Goal: Task Accomplishment & Management: Complete application form

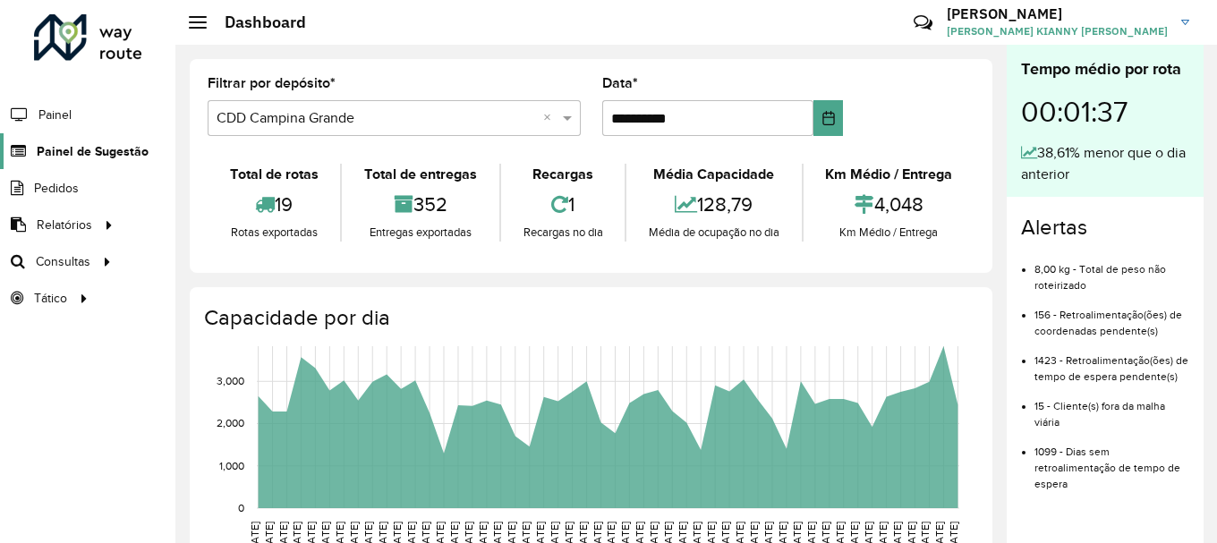
click at [122, 142] on span "Painel de Sugestão" at bounding box center [93, 151] width 112 height 19
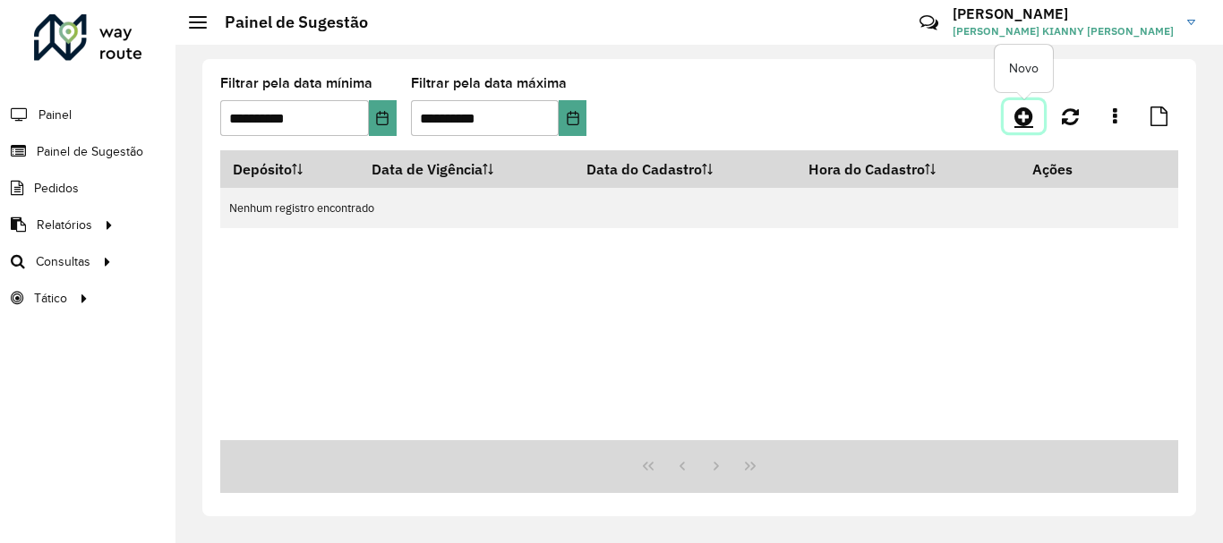
click at [1032, 117] on icon at bounding box center [1023, 116] width 19 height 21
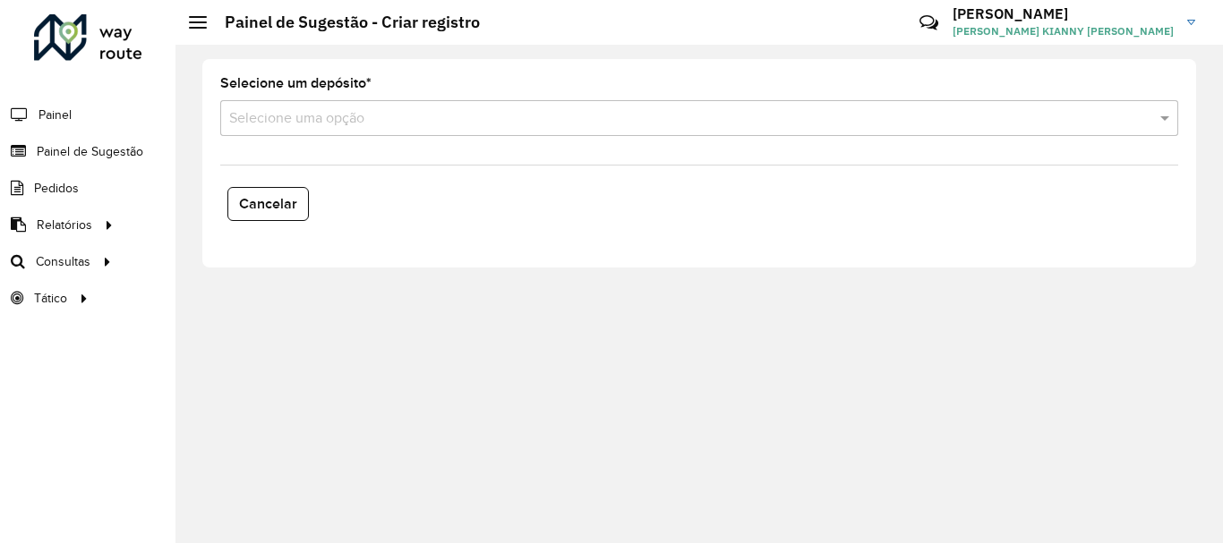
click at [561, 115] on input "text" at bounding box center [681, 118] width 904 height 21
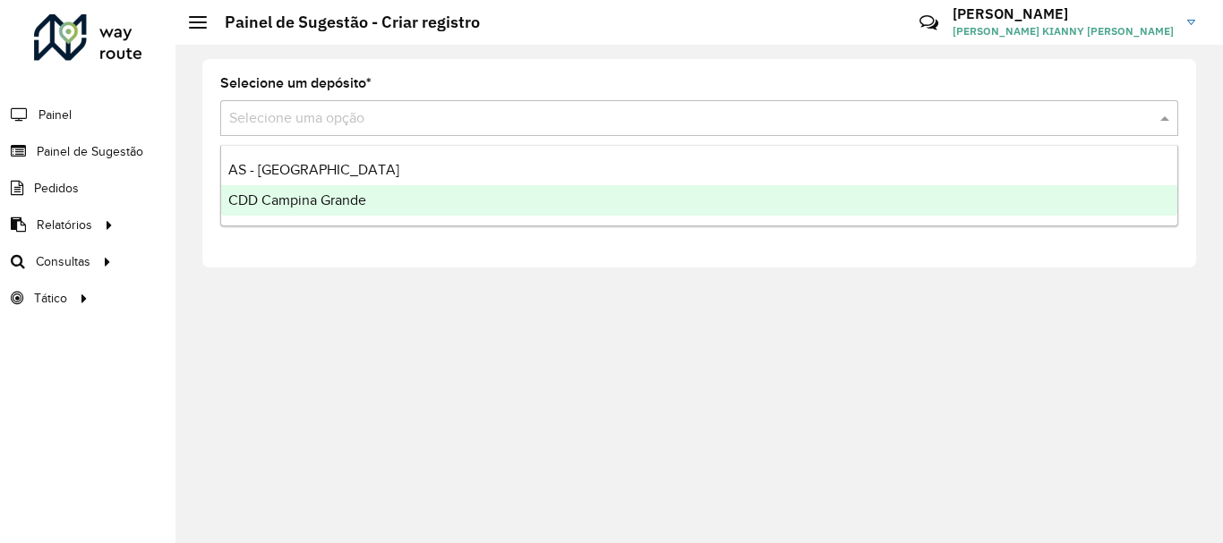
click at [413, 211] on div "CDD Campina Grande" at bounding box center [699, 200] width 956 height 30
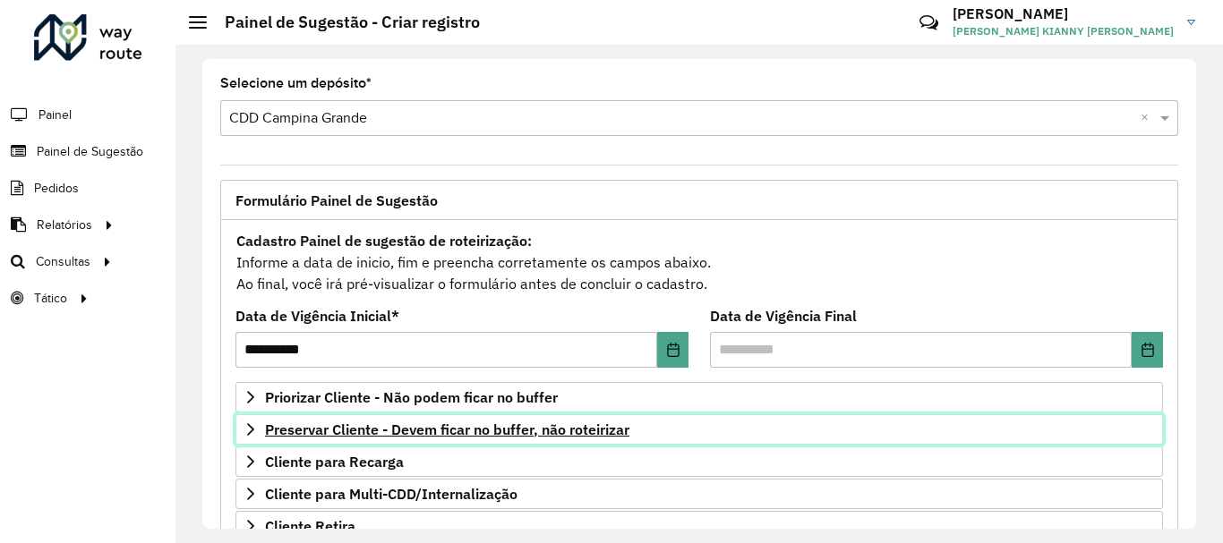
click at [455, 423] on span "Preservar Cliente - Devem ficar no buffer, não roteirizar" at bounding box center [447, 429] width 364 height 14
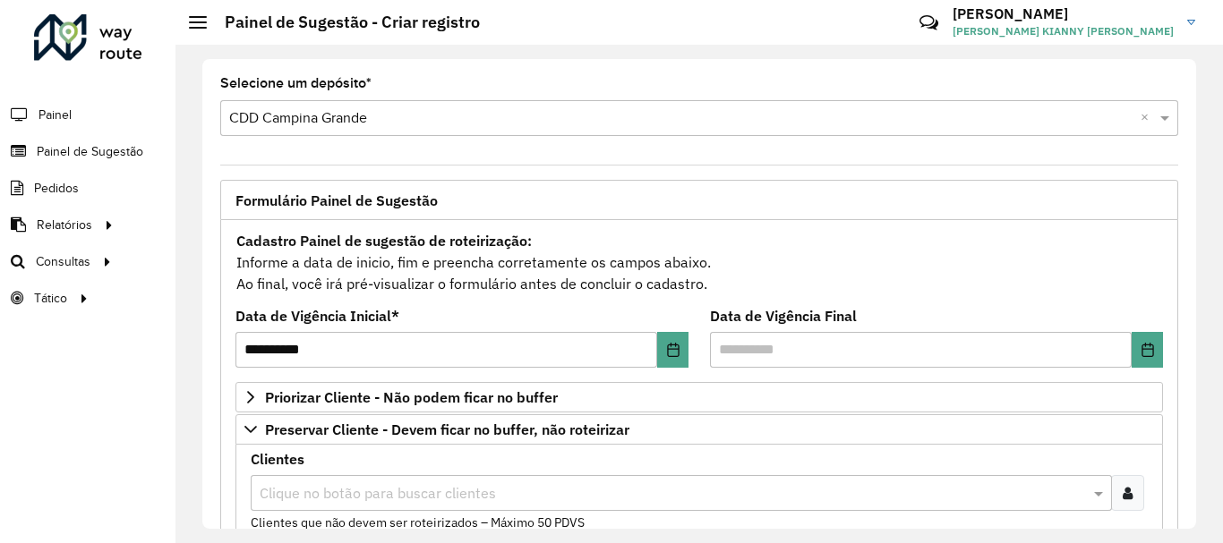
click at [362, 467] on div "Clientes Clique no botão para buscar clientes Clientes que não devem ser roteir…" at bounding box center [699, 493] width 897 height 80
click at [366, 486] on input "text" at bounding box center [672, 493] width 834 height 21
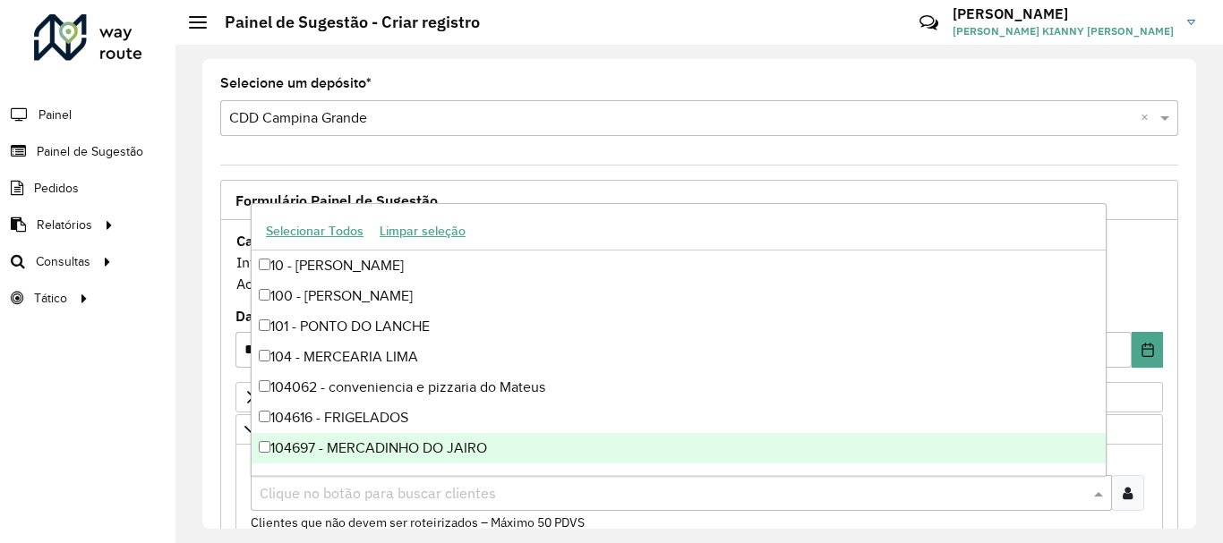
paste input "*****"
type input "*****"
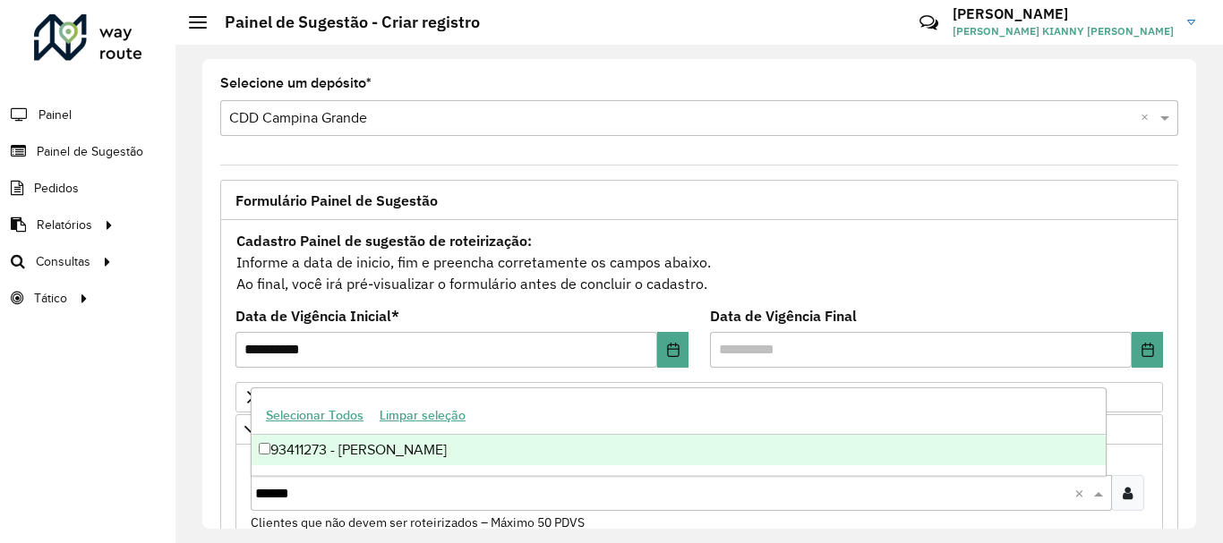
click at [396, 456] on div "93411273 - [PERSON_NAME]" at bounding box center [678, 450] width 854 height 30
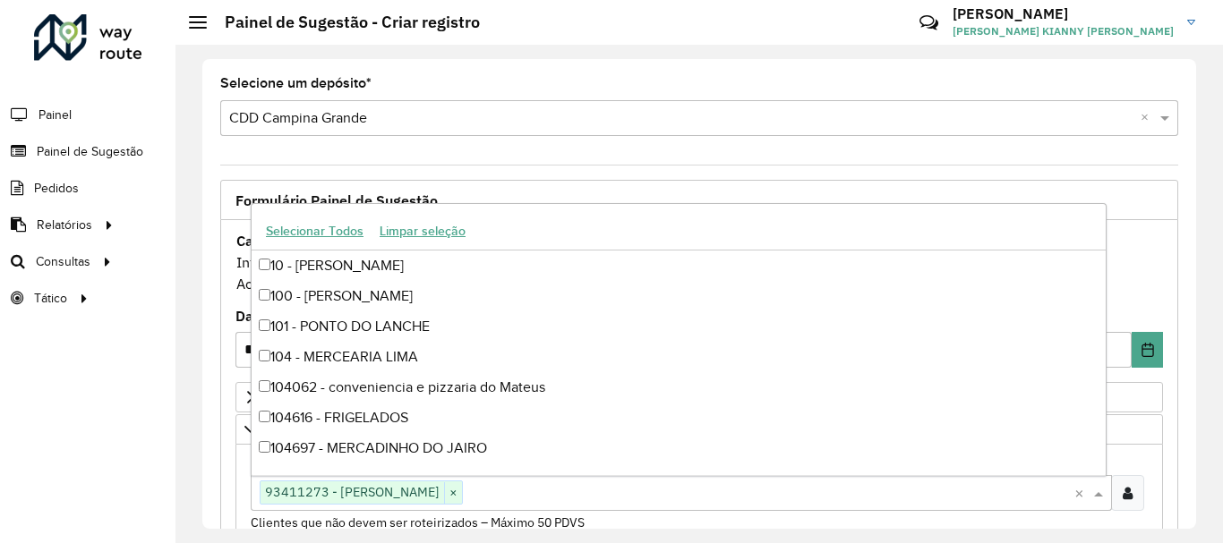
scroll to position [89, 0]
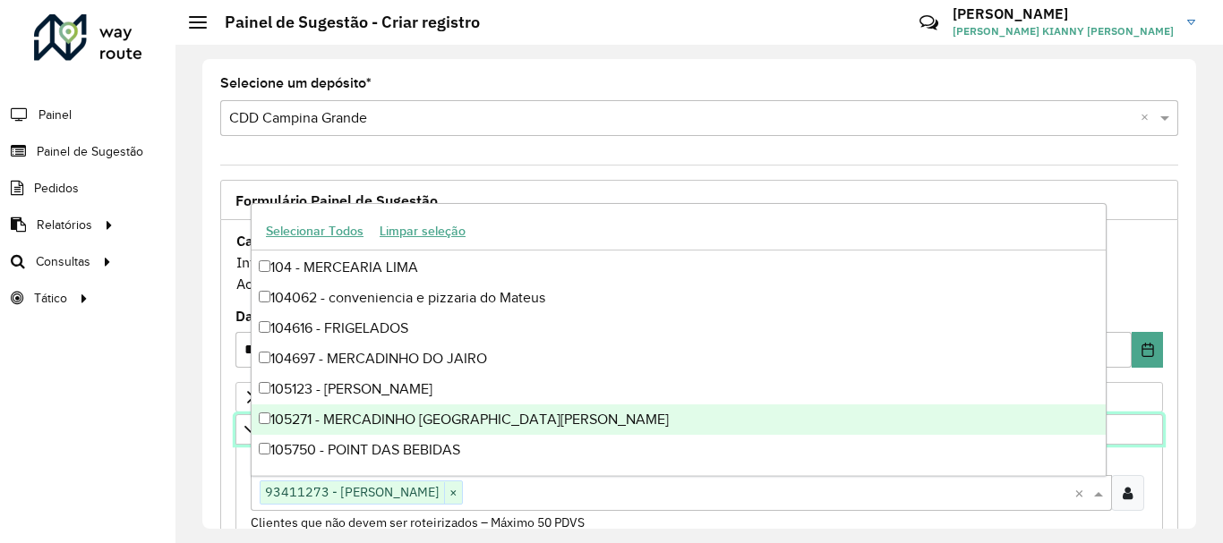
click at [245, 428] on icon at bounding box center [250, 429] width 14 height 14
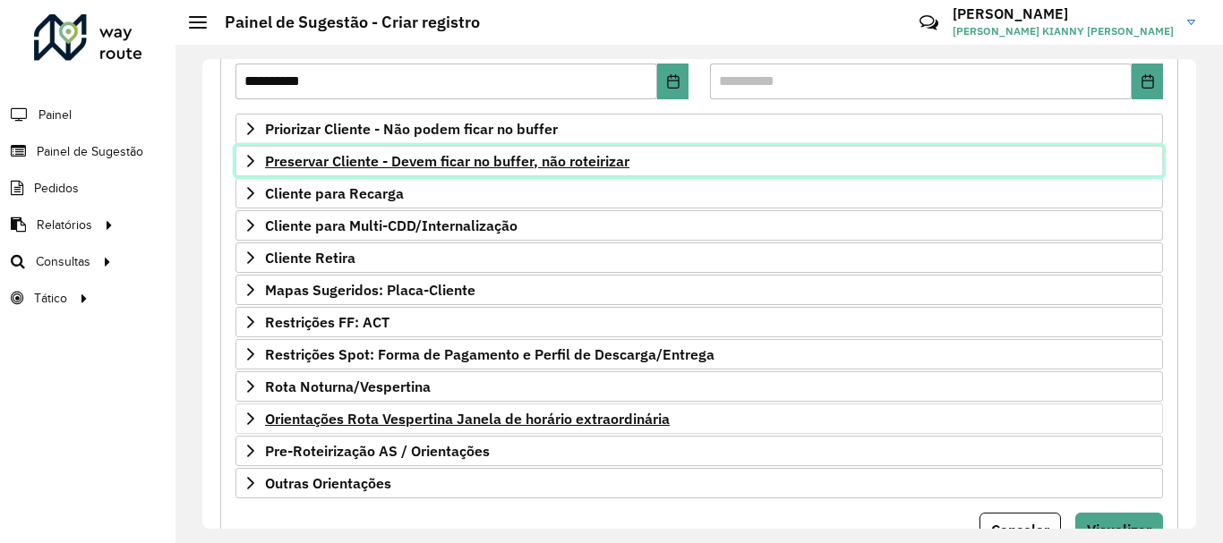
scroll to position [349, 0]
